Goal: Task Accomplishment & Management: Complete application form

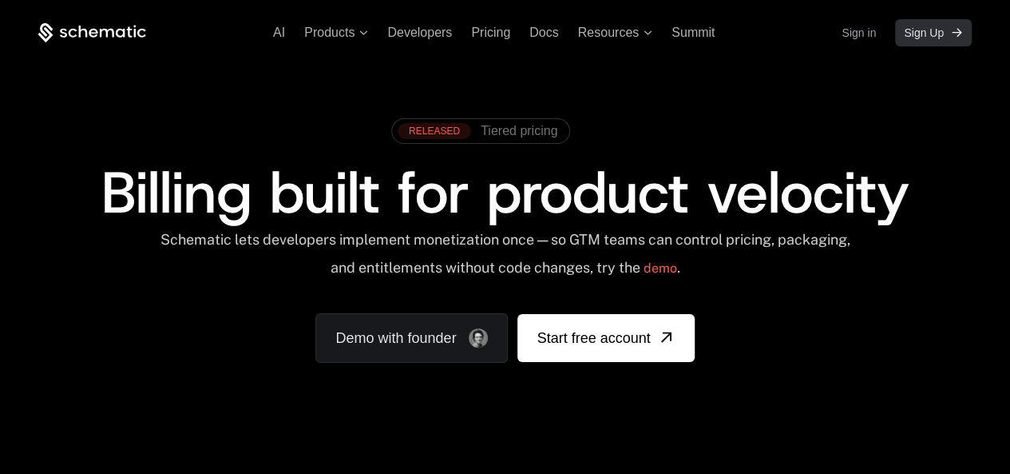
click at [904, 39] on span "Sign Up" at bounding box center [924, 33] width 40 height 16
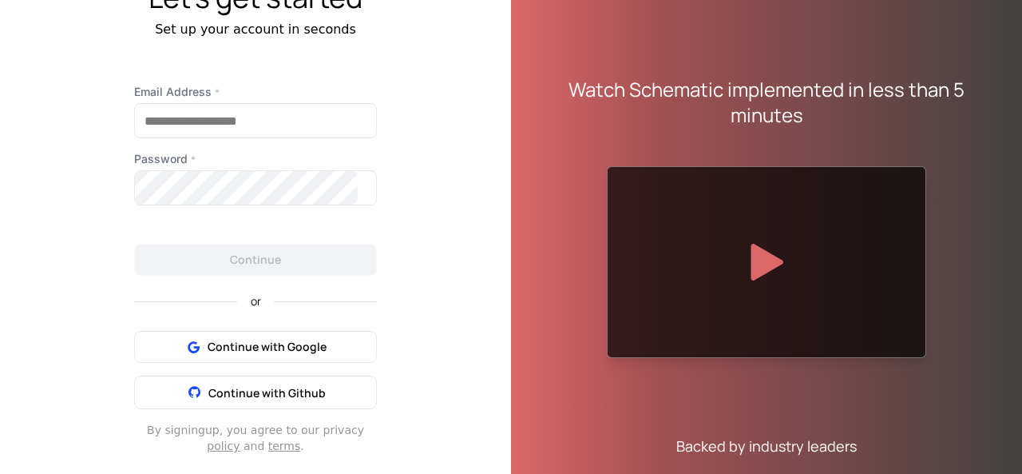
scroll to position [81, 0]
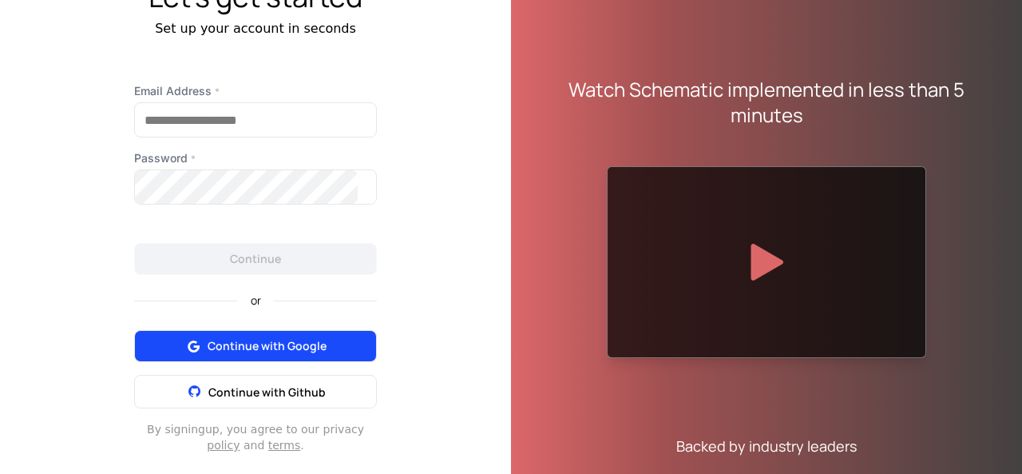
click at [303, 354] on span "Continue with Google" at bounding box center [267, 346] width 119 height 16
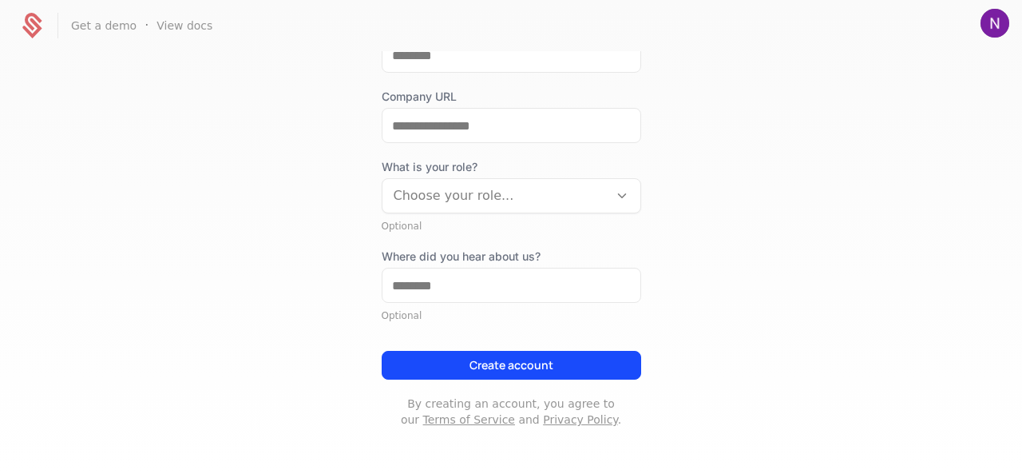
scroll to position [405, 0]
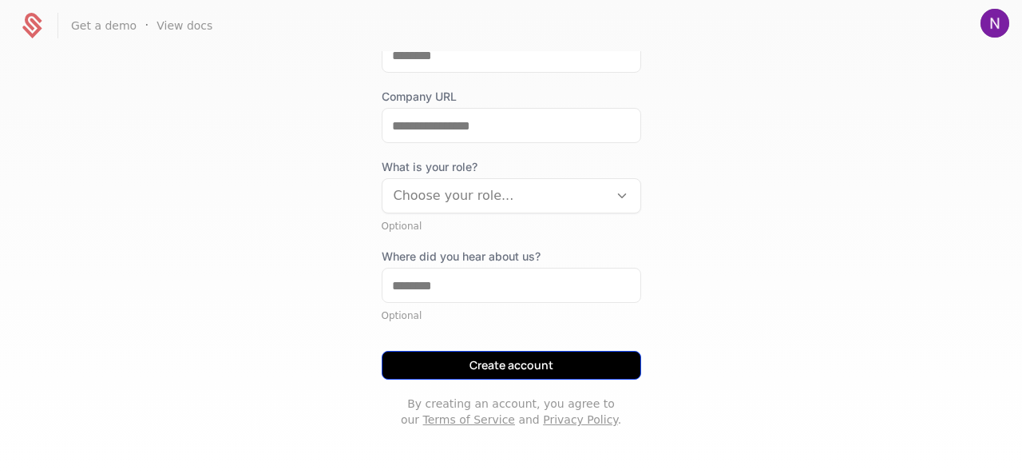
click at [501, 351] on button "Create account" at bounding box center [512, 365] width 260 height 29
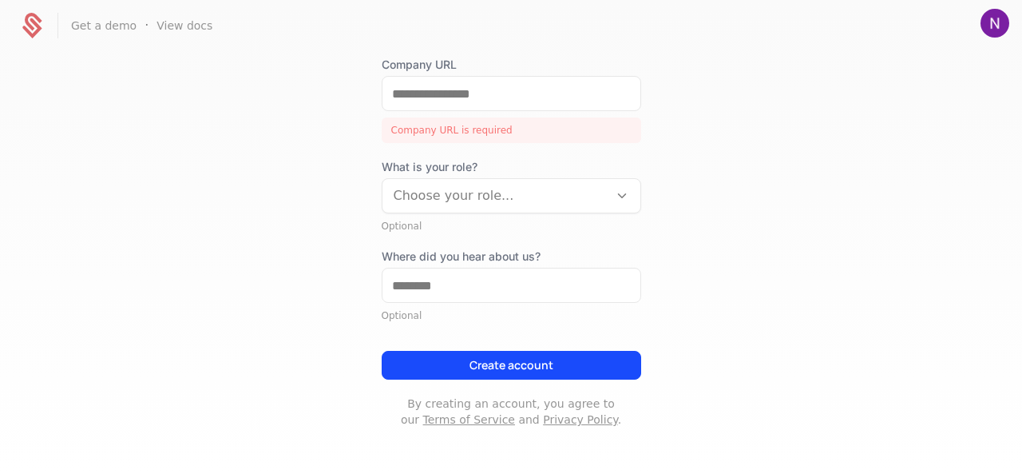
scroll to position [349, 0]
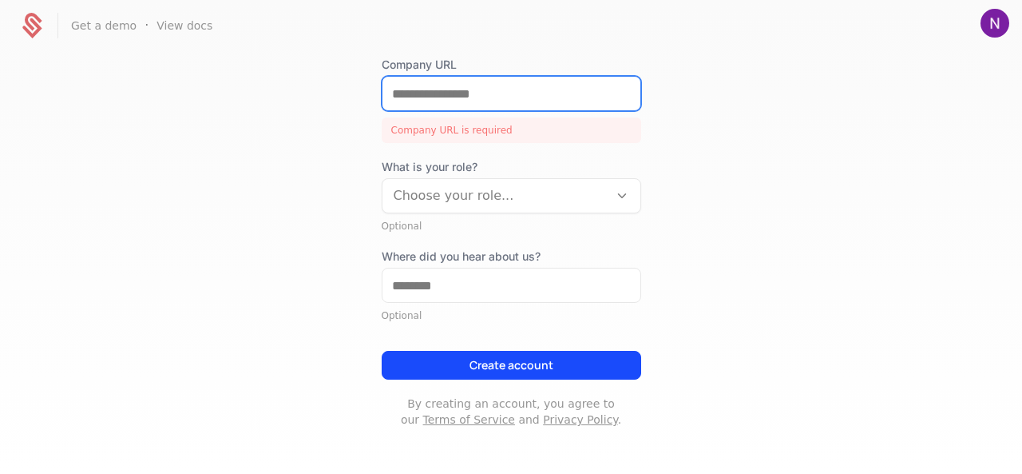
click at [466, 110] on input "Company URL" at bounding box center [512, 94] width 258 height 34
type input "*"
paste input "**********"
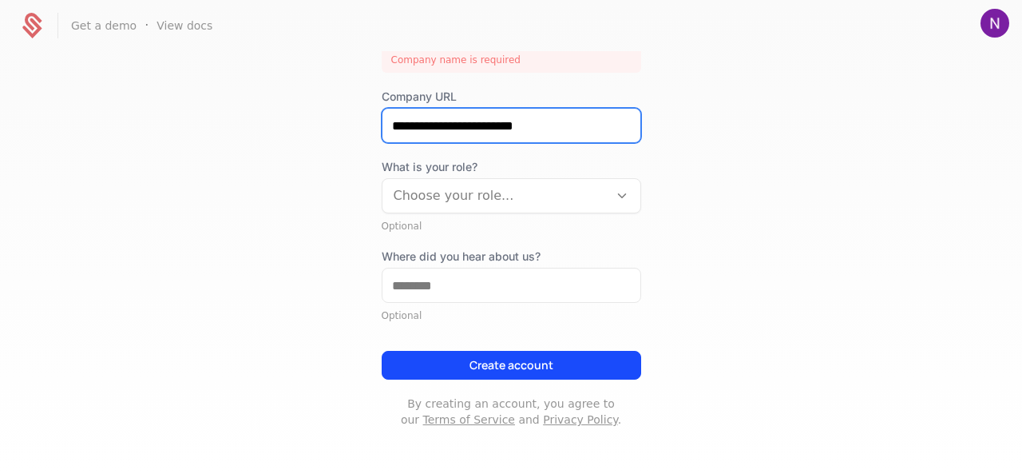
type input "**********"
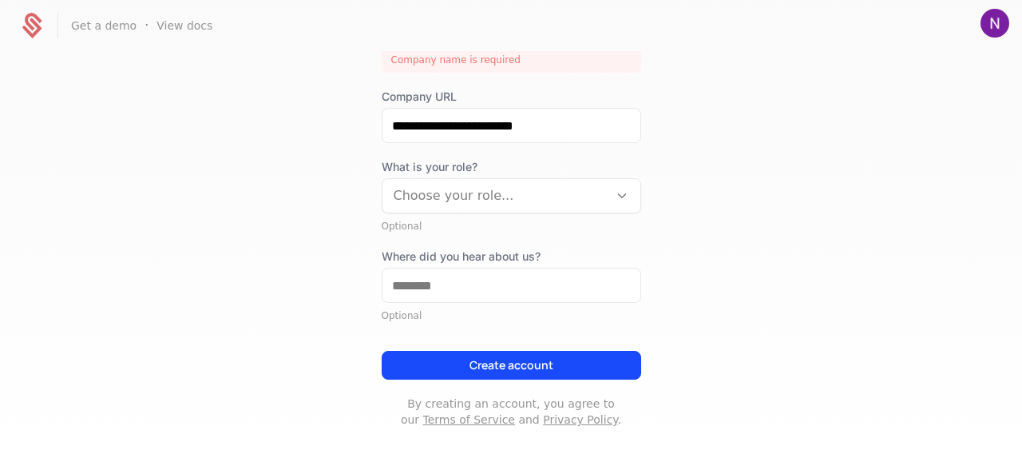
click at [447, 207] on div at bounding box center [496, 195] width 204 height 22
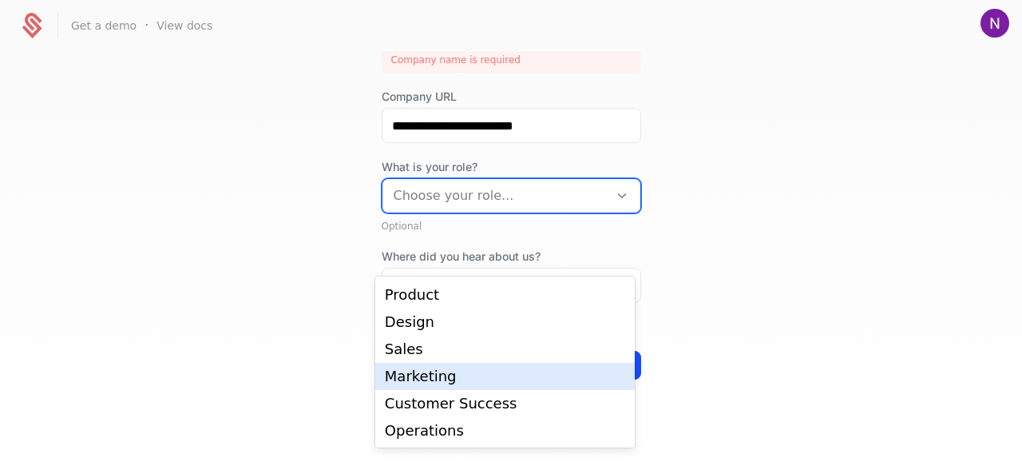
scroll to position [0, 0]
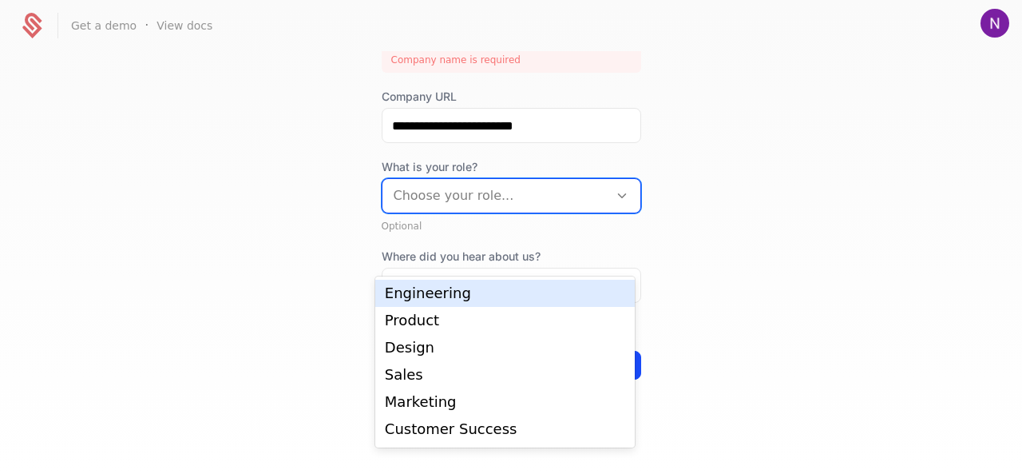
drag, startPoint x: 422, startPoint y: 335, endPoint x: 446, endPoint y: 308, distance: 36.2
click at [446, 308] on div "Engineering Product Design Sales Marketing Customer Success Operations" at bounding box center [505, 361] width 260 height 171
click at [446, 307] on div "Engineering" at bounding box center [505, 293] width 260 height 27
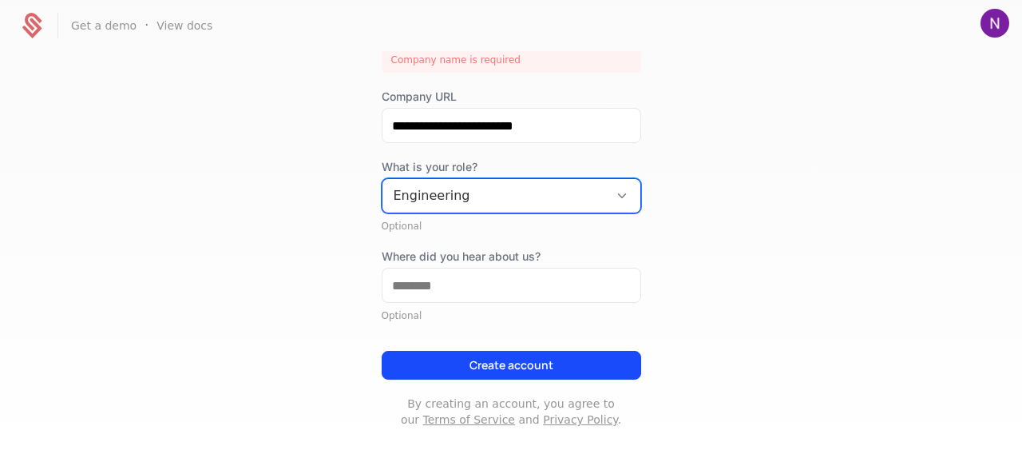
scroll to position [425, 0]
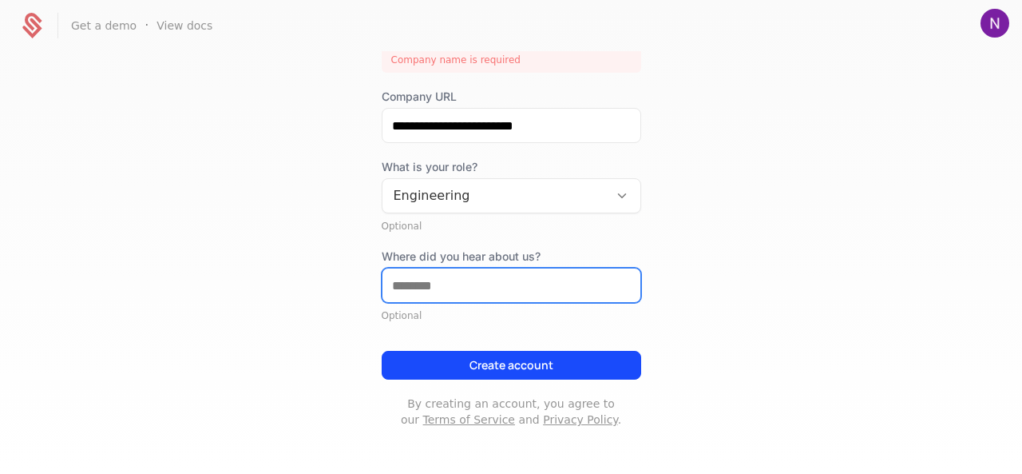
click at [444, 287] on input "Where did you hear about us?" at bounding box center [512, 285] width 258 height 34
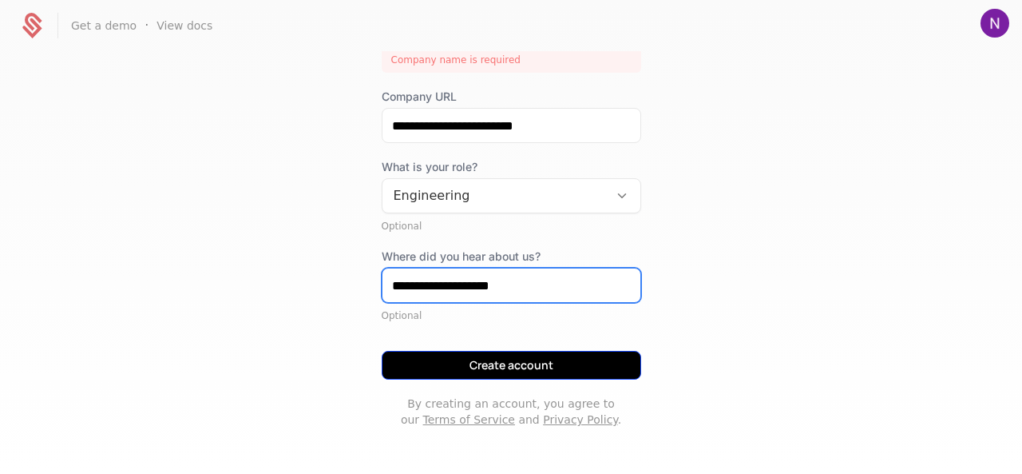
type input "**********"
click at [557, 376] on button "Create account" at bounding box center [512, 365] width 260 height 29
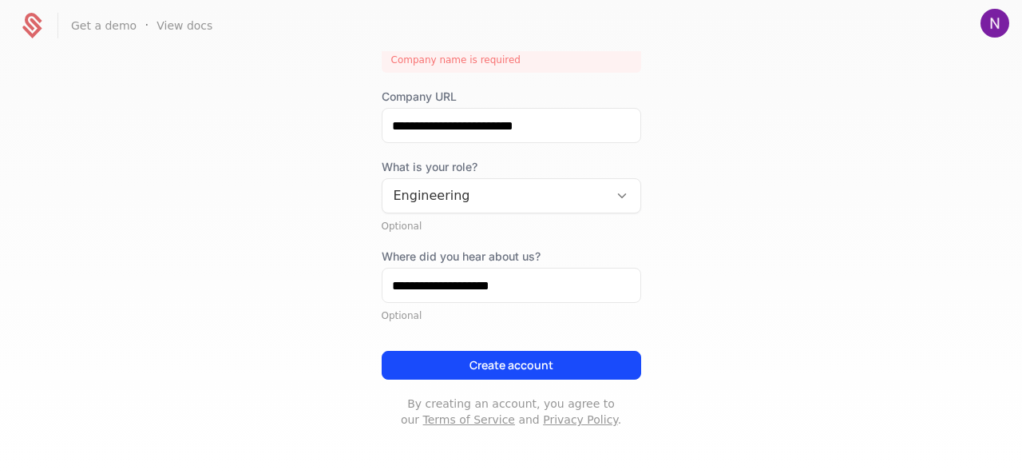
scroll to position [424, 0]
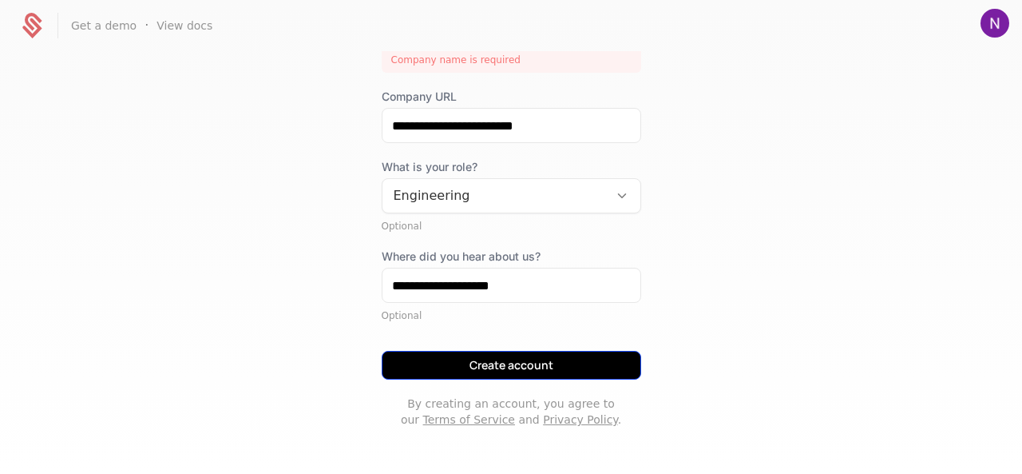
click at [526, 375] on button "Create account" at bounding box center [512, 365] width 260 height 29
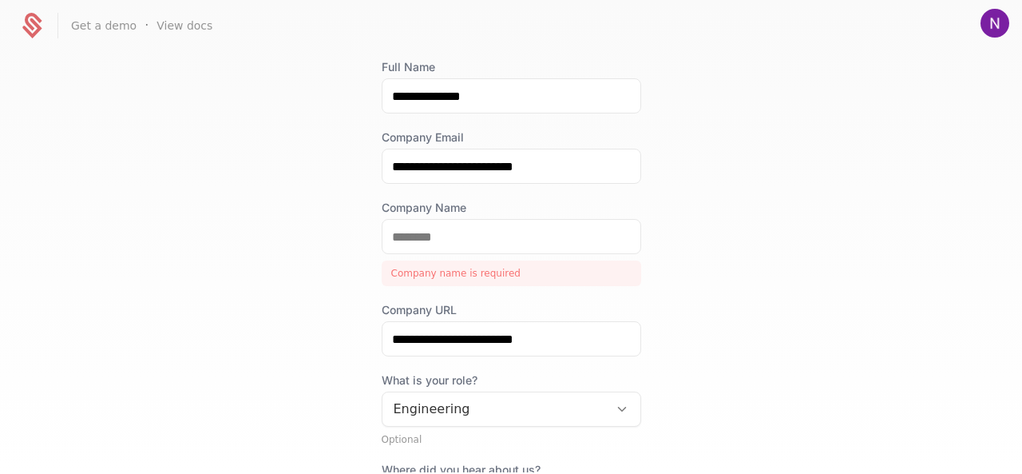
scroll to position [102, 0]
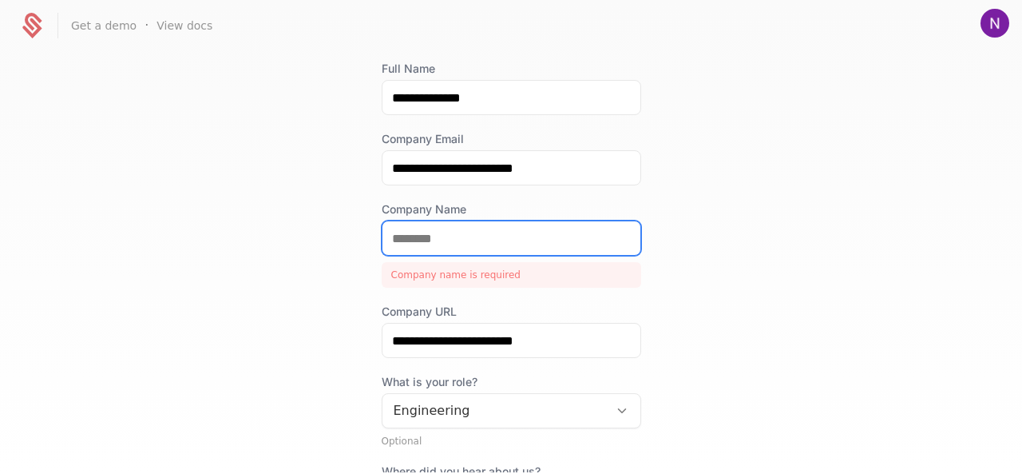
click at [482, 255] on input "Company Name" at bounding box center [512, 238] width 258 height 34
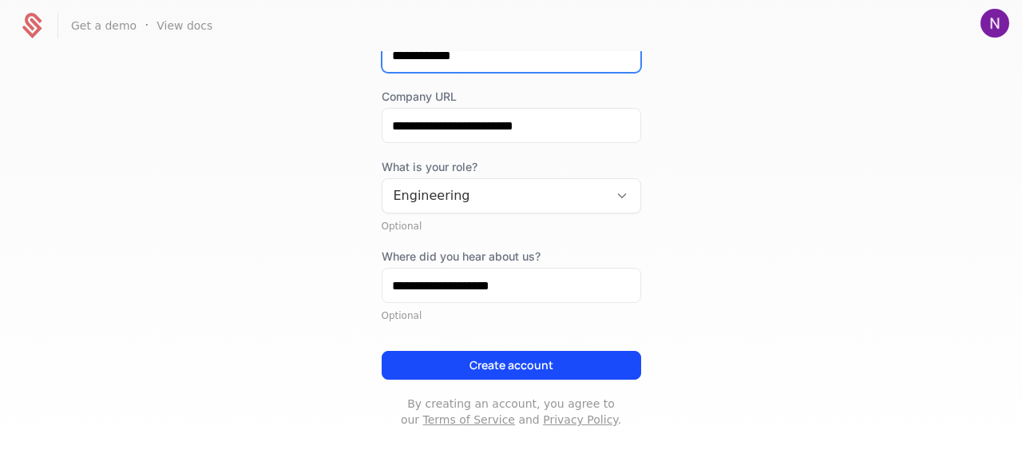
scroll to position [343, 0]
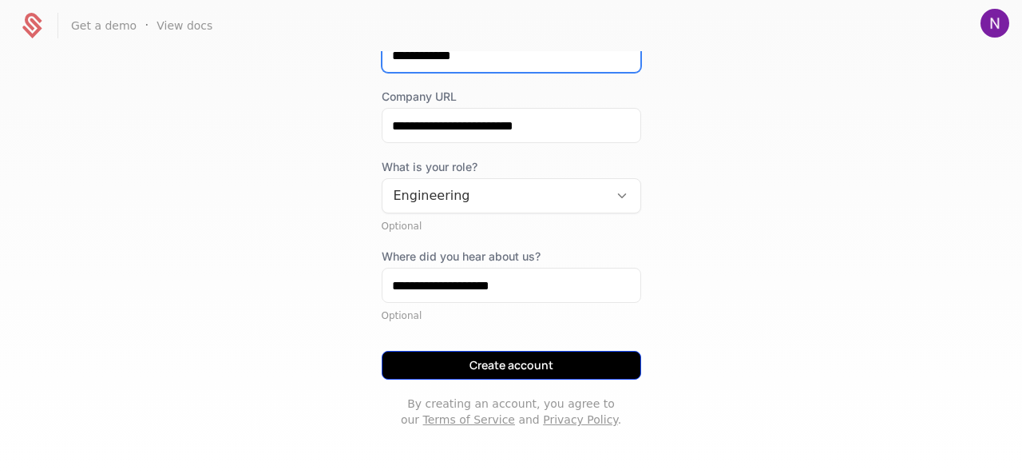
type input "**********"
click at [569, 379] on button "Create account" at bounding box center [512, 365] width 260 height 29
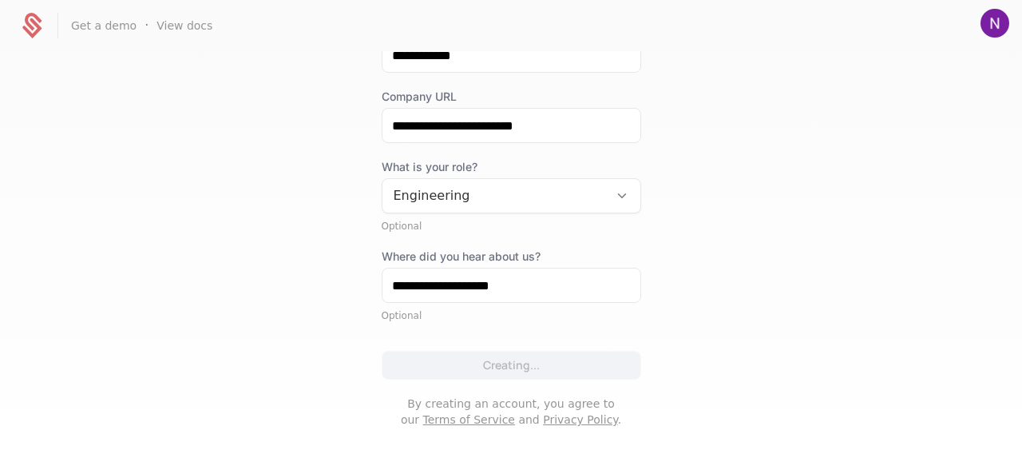
scroll to position [0, 0]
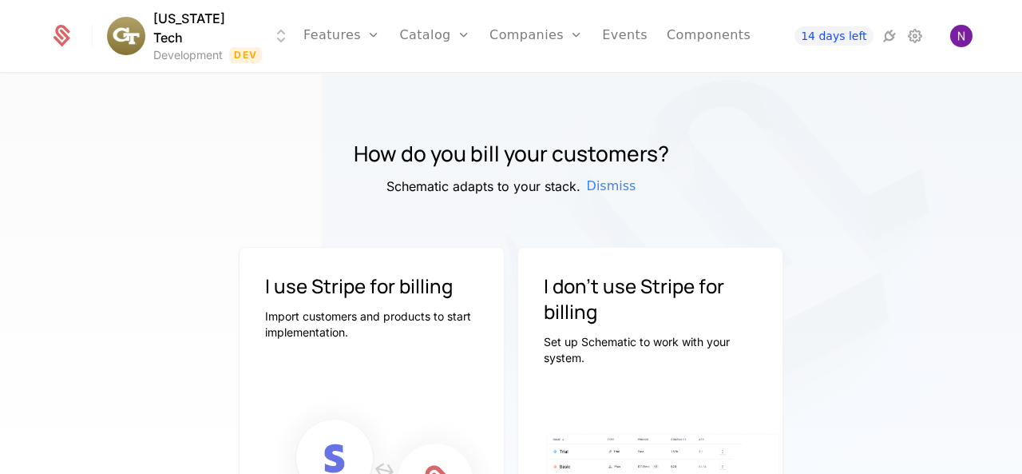
drag, startPoint x: 302, startPoint y: 172, endPoint x: 572, endPoint y: 260, distance: 284.1
click at [572, 260] on div "How do you bill your customers? Schematic adapts to your stack. Dismiss I use S…" at bounding box center [511, 384] width 946 height 542
click at [268, 138] on div at bounding box center [511, 384] width 946 height 542
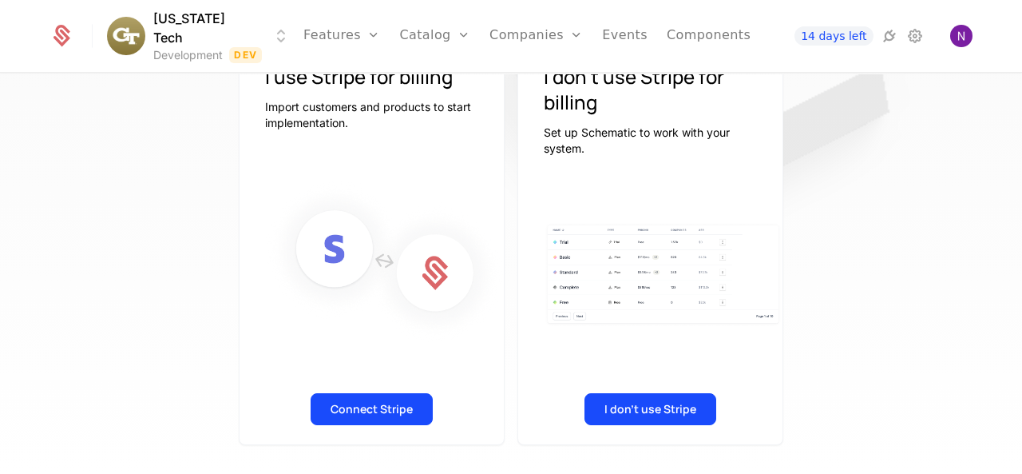
scroll to position [390, 0]
